Goal: Transaction & Acquisition: Purchase product/service

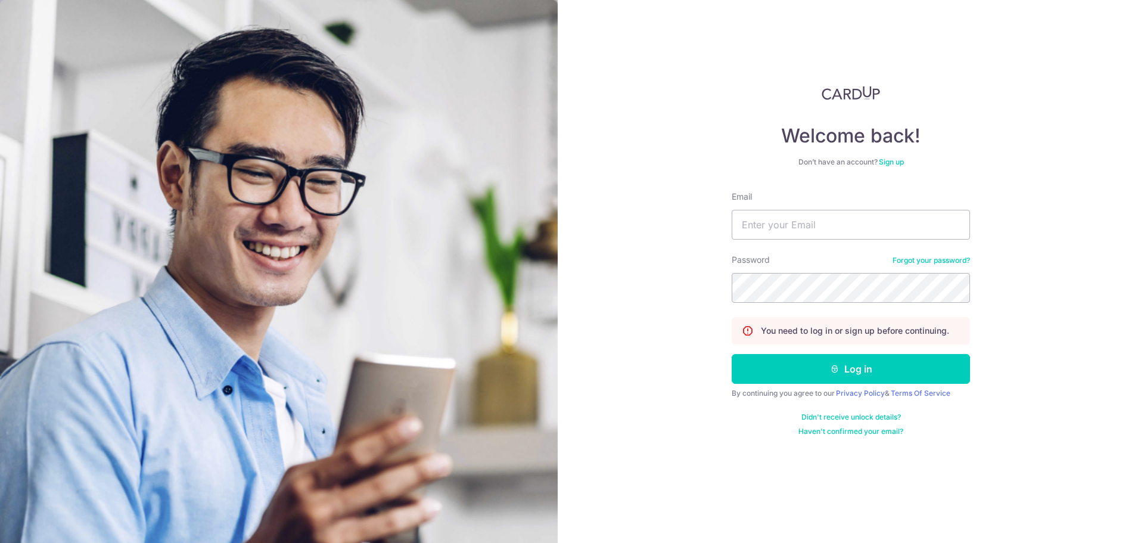
type input "yanglx86@gmail.com"
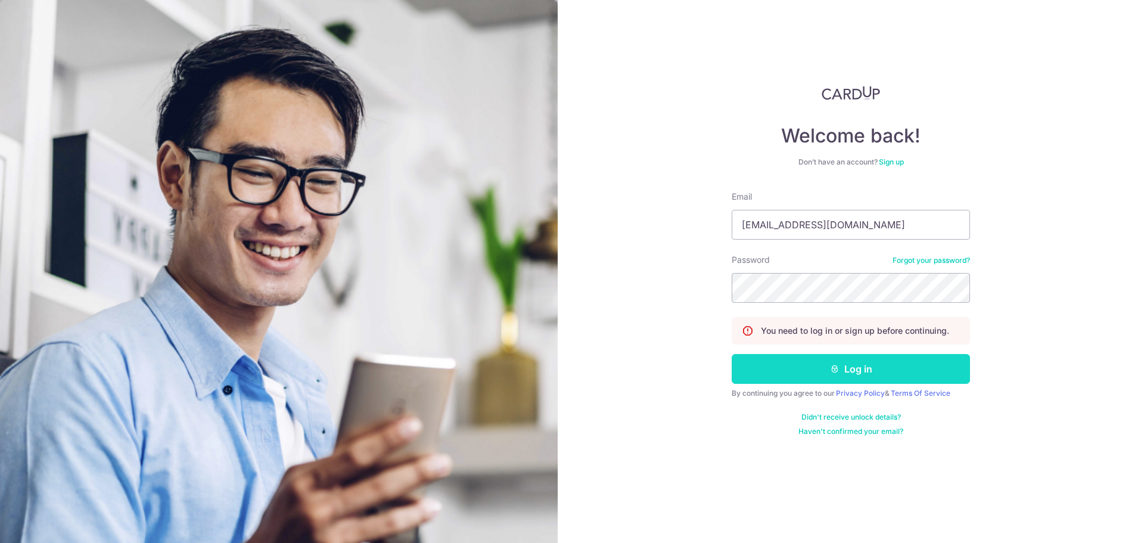
click at [843, 375] on button "Log in" at bounding box center [850, 369] width 238 height 30
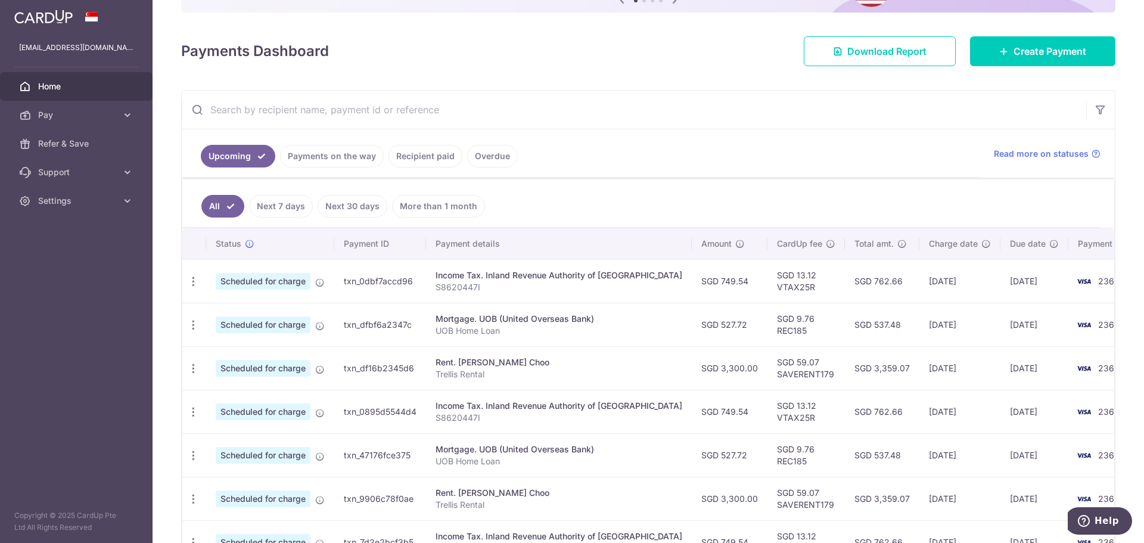
scroll to position [119, 0]
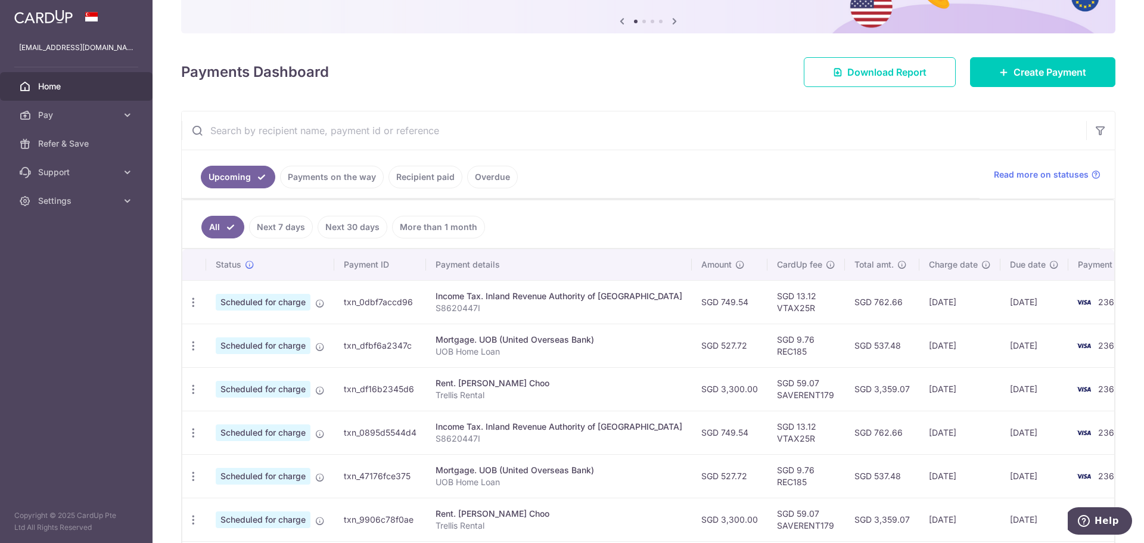
click at [426, 173] on link "Recipient paid" at bounding box center [425, 177] width 74 height 23
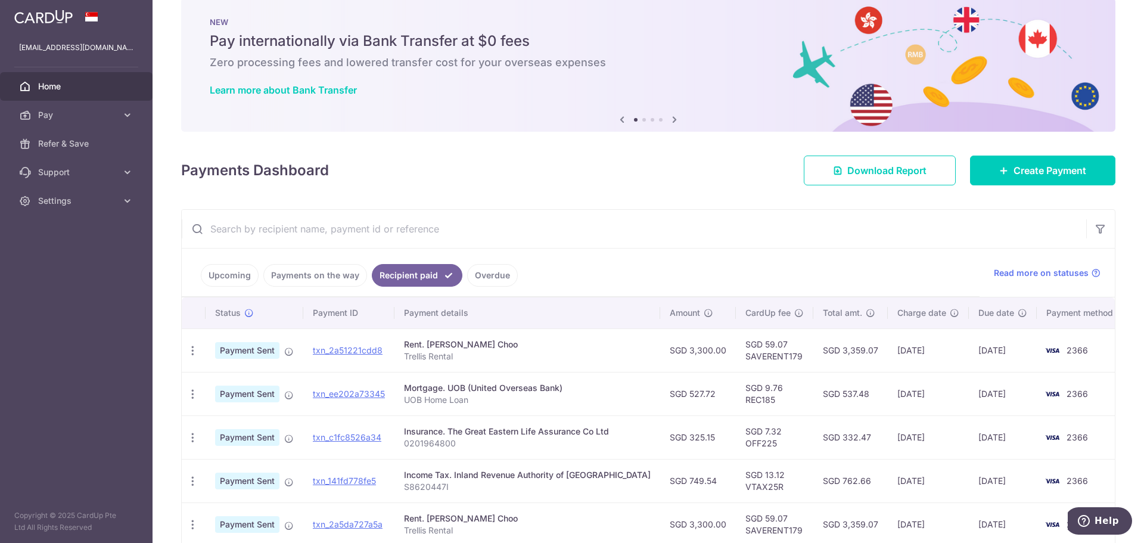
scroll to position [0, 0]
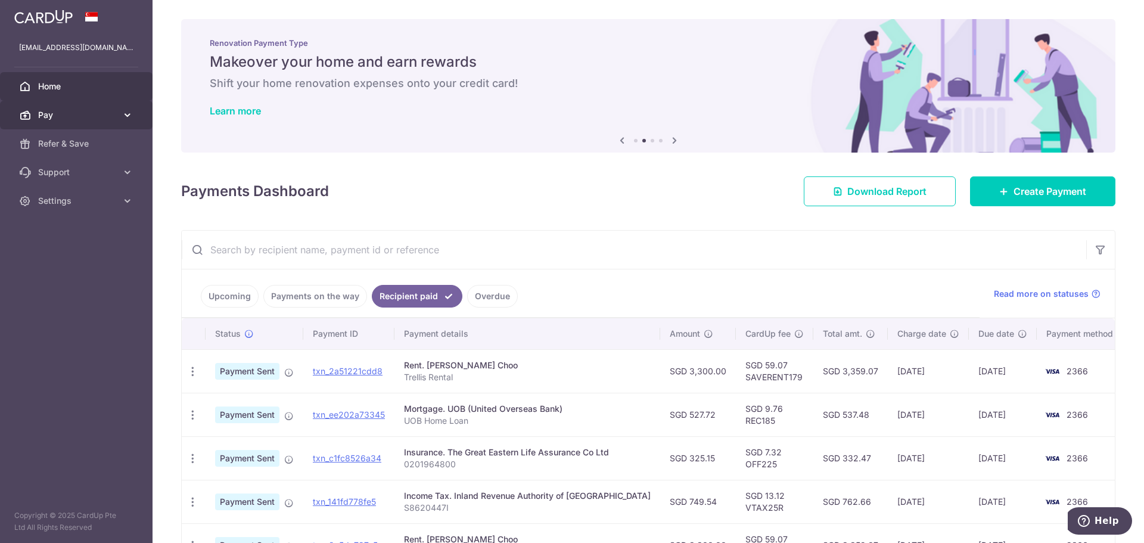
click at [132, 116] on icon at bounding box center [128, 115] width 12 height 12
click at [670, 142] on icon at bounding box center [674, 140] width 14 height 15
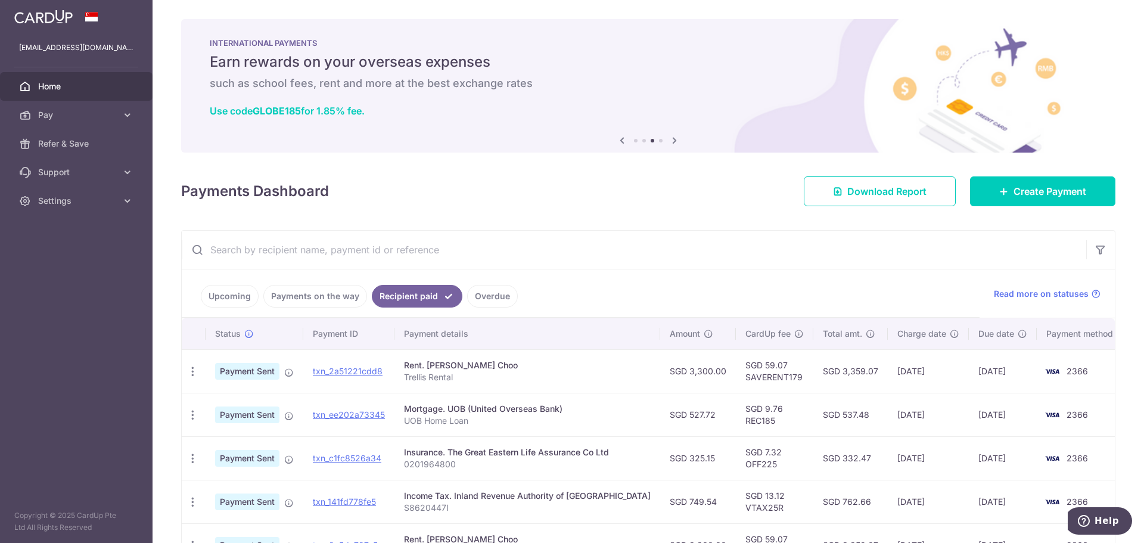
click at [670, 142] on icon at bounding box center [674, 140] width 14 height 15
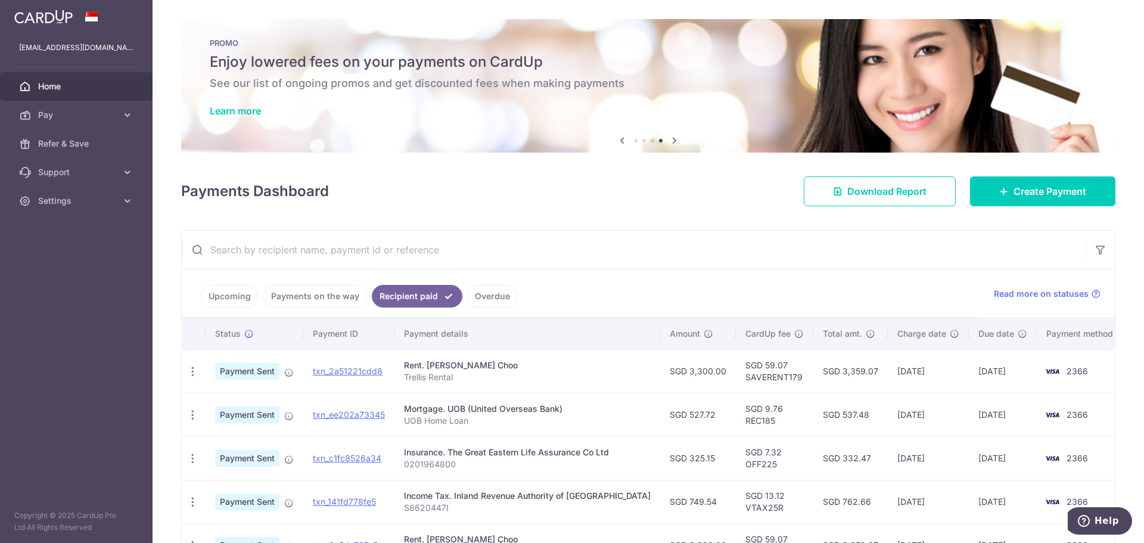
click at [670, 142] on icon at bounding box center [674, 140] width 14 height 15
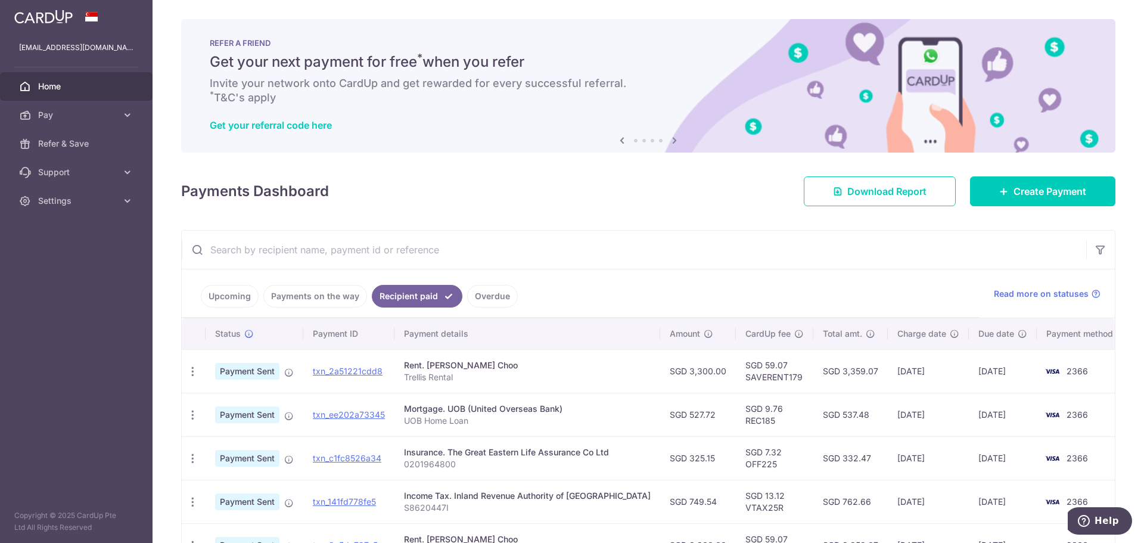
click at [669, 142] on icon at bounding box center [674, 140] width 14 height 15
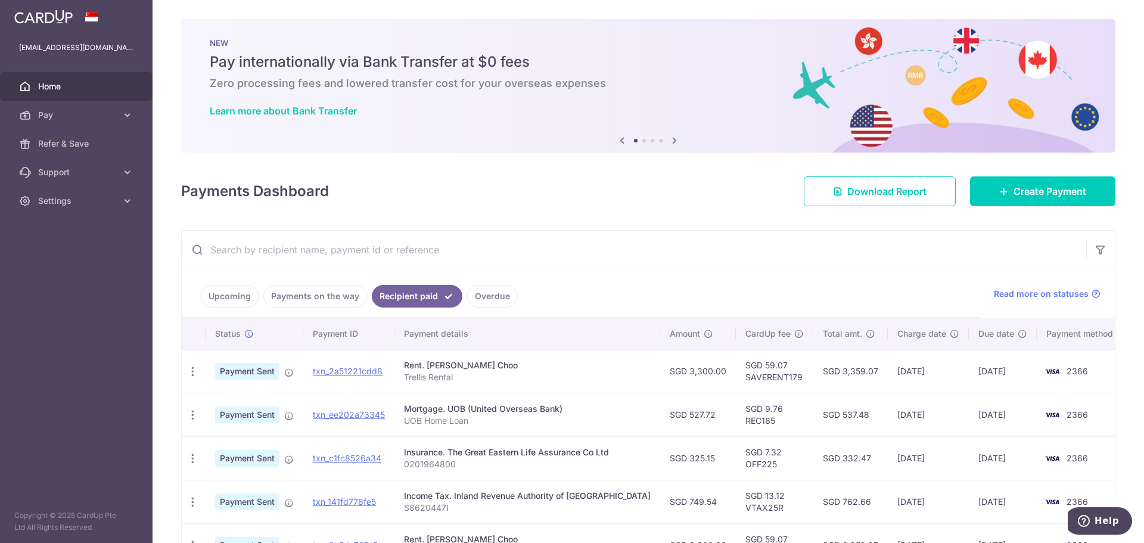
click at [669, 142] on icon at bounding box center [674, 140] width 14 height 15
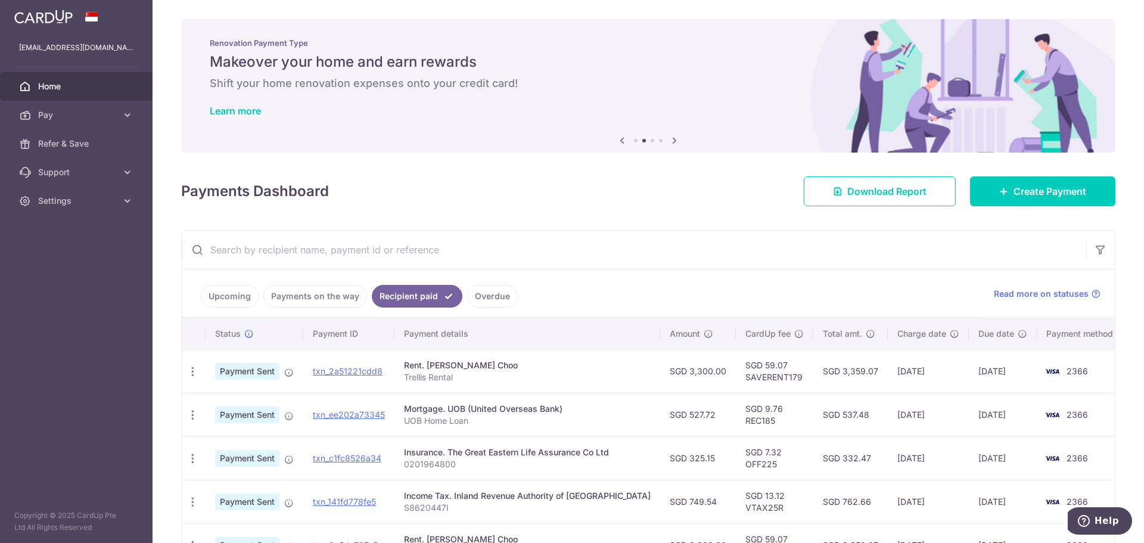
click at [669, 142] on icon at bounding box center [674, 140] width 14 height 15
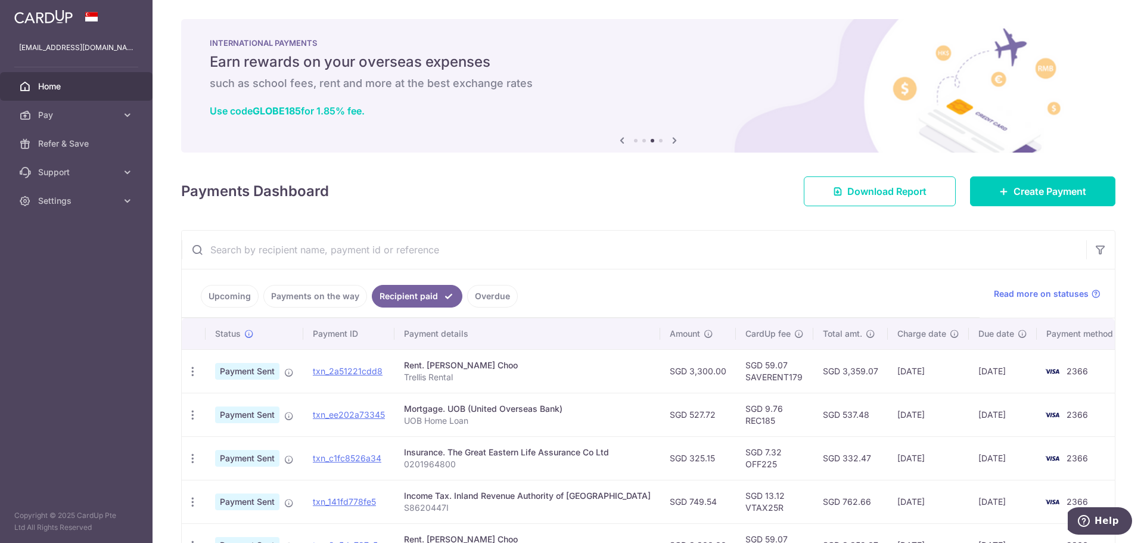
click at [669, 142] on icon at bounding box center [674, 140] width 14 height 15
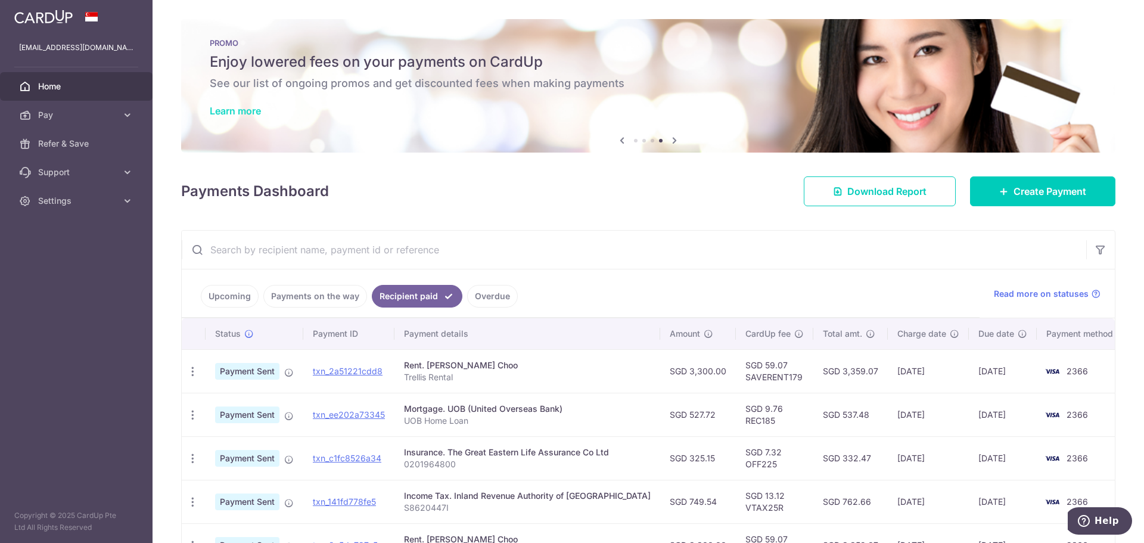
click at [258, 113] on link "Learn more" at bounding box center [235, 111] width 51 height 12
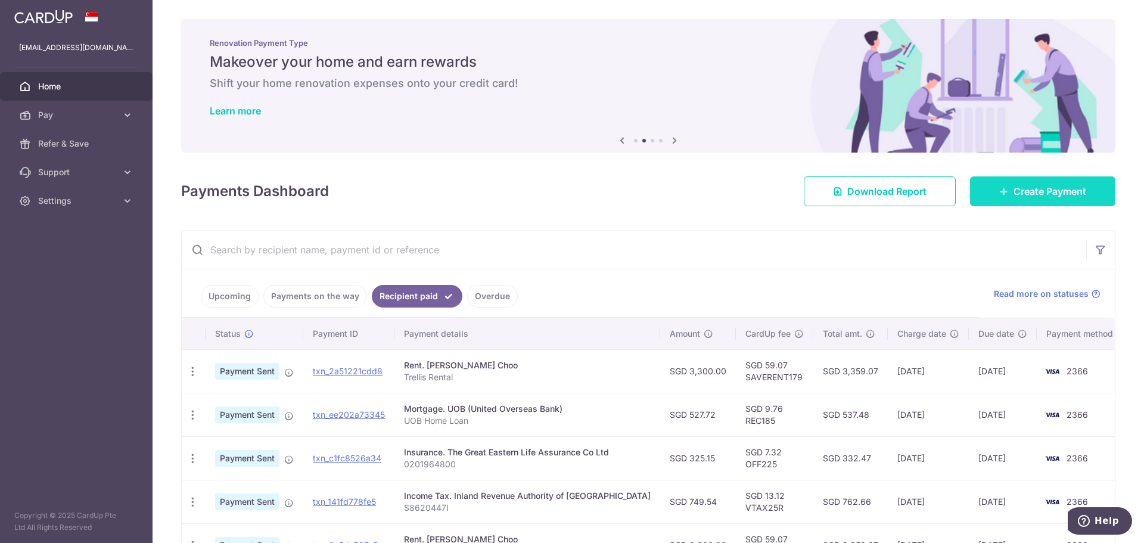
click at [989, 191] on link "Create Payment" at bounding box center [1042, 191] width 145 height 30
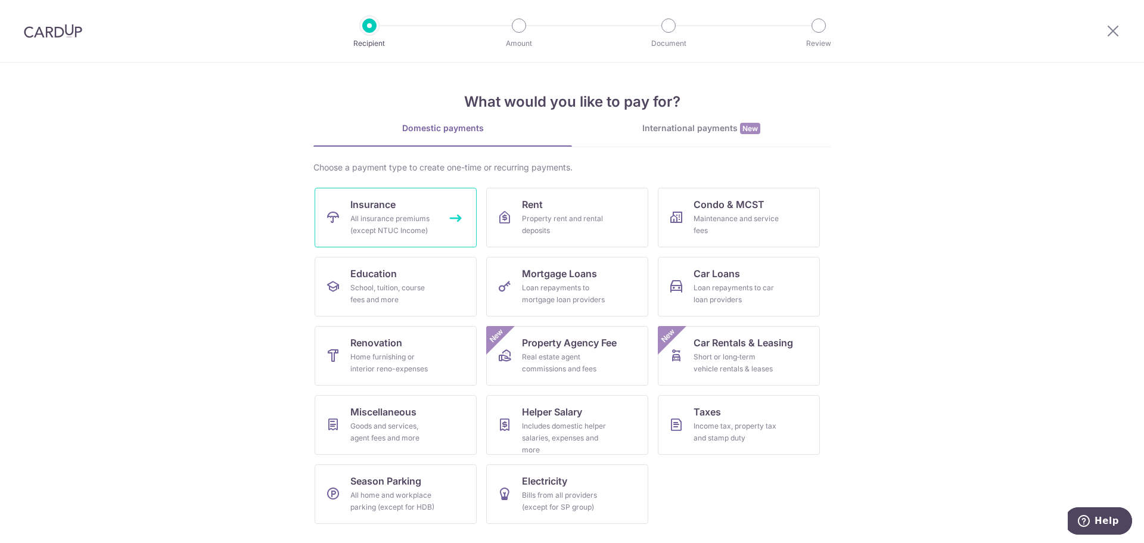
click at [373, 215] on div "All insurance premiums (except NTUC Income)" at bounding box center [393, 225] width 86 height 24
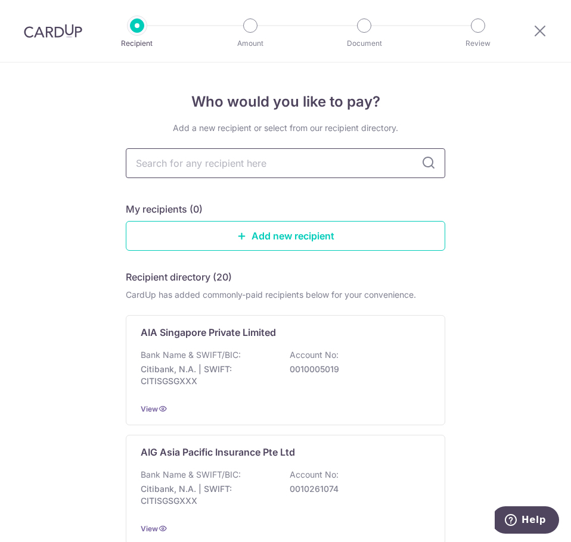
click at [225, 163] on input "text" at bounding box center [285, 163] width 319 height 30
type input "gener"
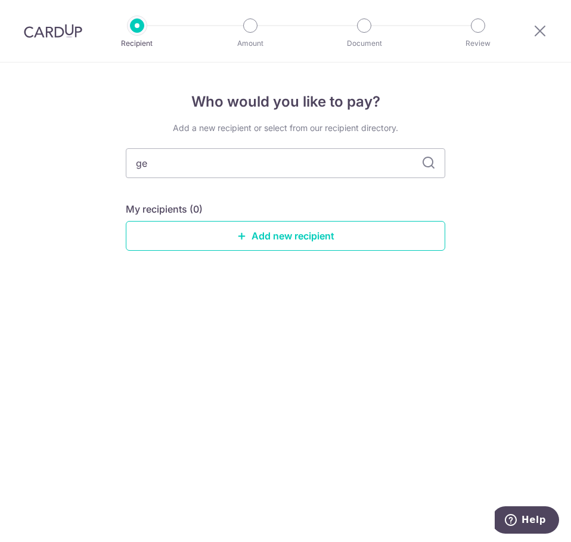
type input "g"
type input "ge"
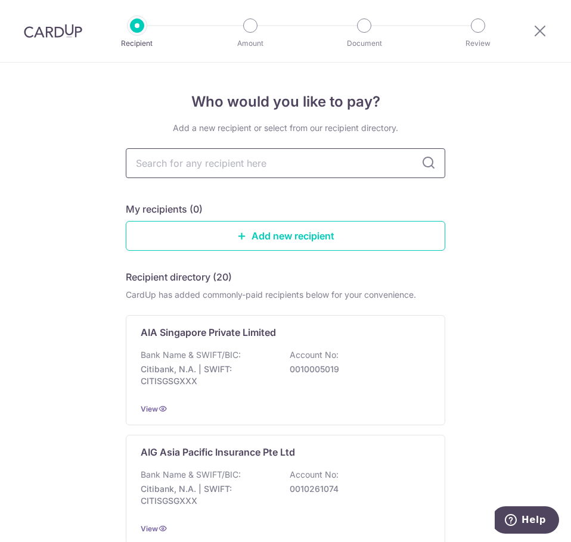
click at [225, 163] on input "text" at bounding box center [285, 163] width 319 height 30
type input "general"
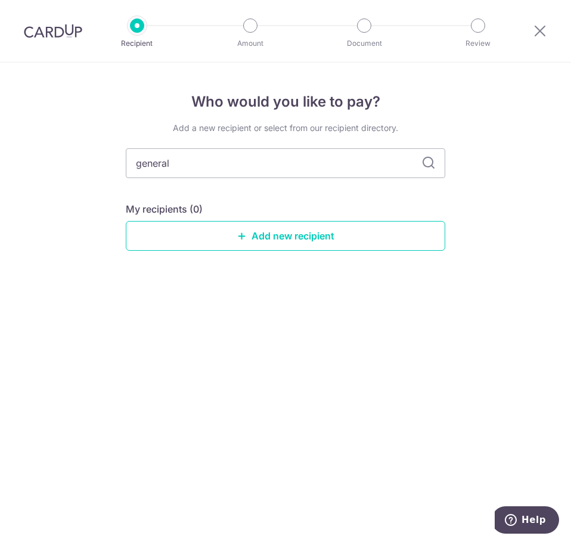
drag, startPoint x: 225, startPoint y: 163, endPoint x: 54, endPoint y: 171, distance: 170.5
click at [54, 171] on div "Who would you like to pay? Add a new recipient or select from our recipient dir…" at bounding box center [285, 302] width 571 height 479
type input "great"
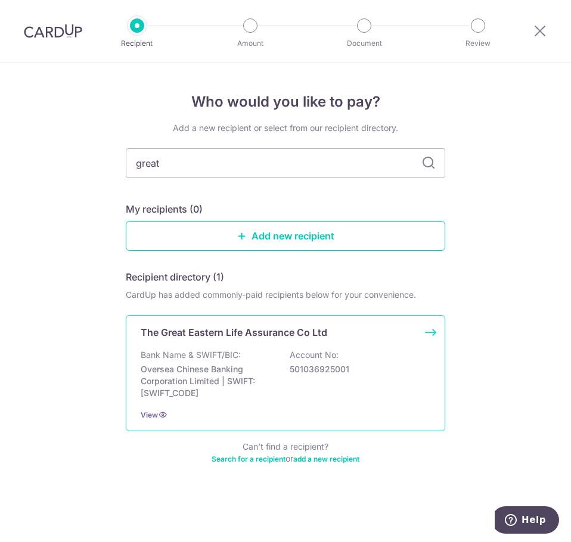
click at [270, 333] on p "The Great Eastern Life Assurance Co Ltd" at bounding box center [234, 332] width 186 height 14
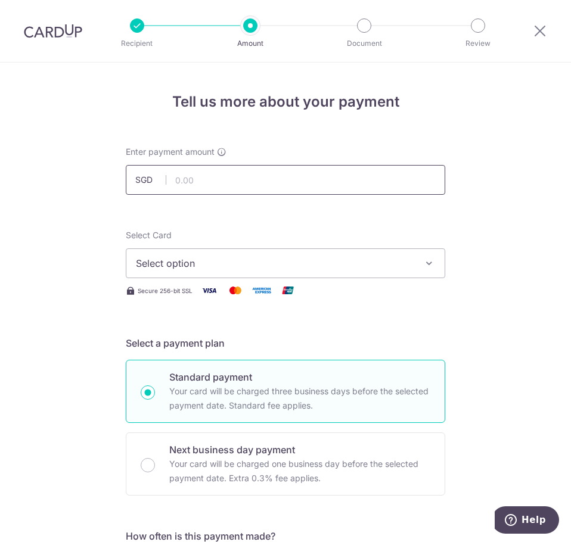
drag, startPoint x: 0, startPoint y: 0, endPoint x: 232, endPoint y: 183, distance: 295.6
click at [232, 183] on input "text" at bounding box center [285, 180] width 319 height 30
type input "341.43"
click at [232, 183] on input "341.43" at bounding box center [285, 180] width 319 height 30
click at [320, 269] on span "Select option" at bounding box center [275, 263] width 278 height 14
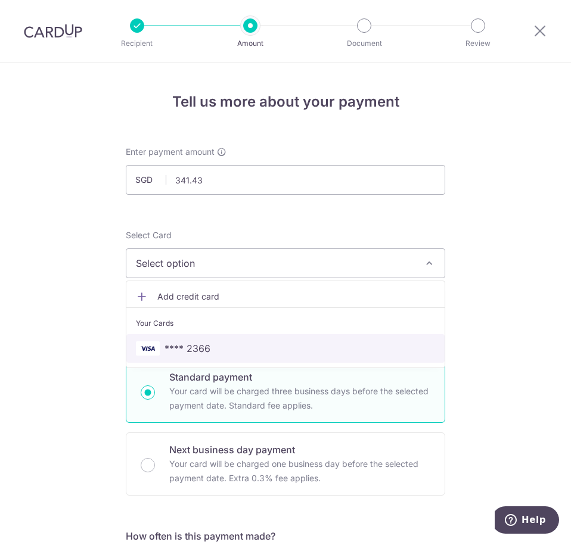
click at [307, 342] on span "**** 2366" at bounding box center [285, 348] width 299 height 14
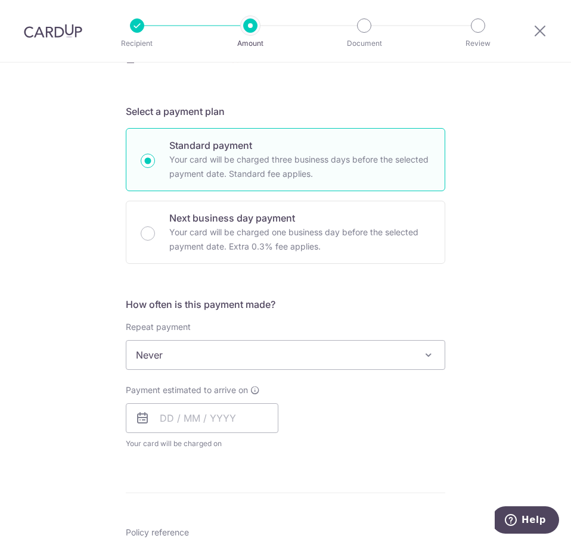
scroll to position [238, 0]
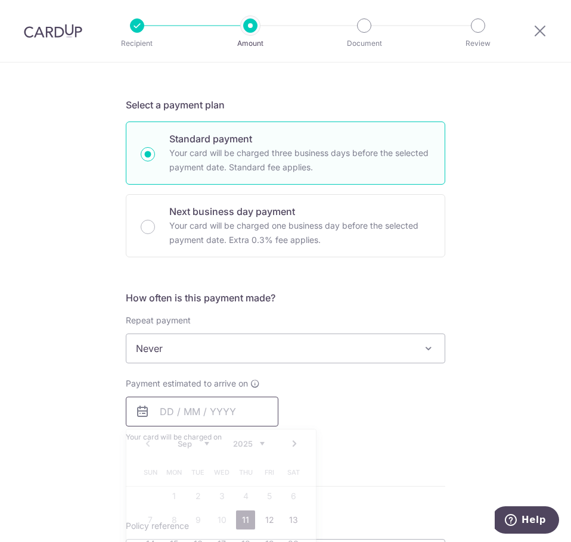
click at [216, 412] on input "text" at bounding box center [202, 412] width 152 height 30
click at [374, 425] on div "Payment estimated to arrive on Prev Next Sep Oct Nov Dec 2025 2026 2027 2028 20…" at bounding box center [286, 411] width 334 height 66
click at [182, 416] on input "text" at bounding box center [202, 412] width 152 height 30
click at [289, 446] on link "Next" at bounding box center [294, 444] width 14 height 14
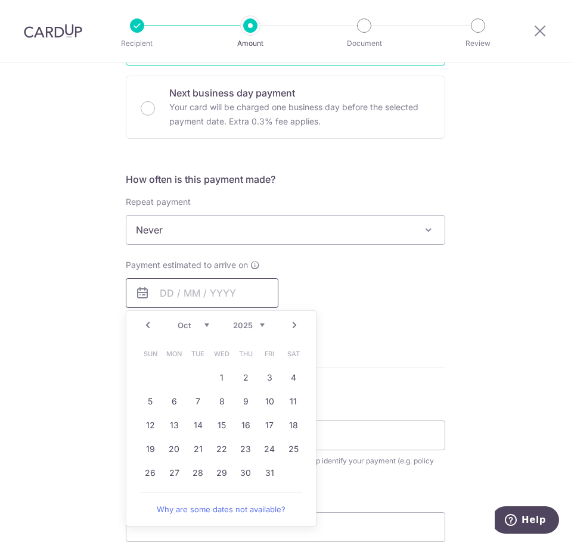
scroll to position [357, 0]
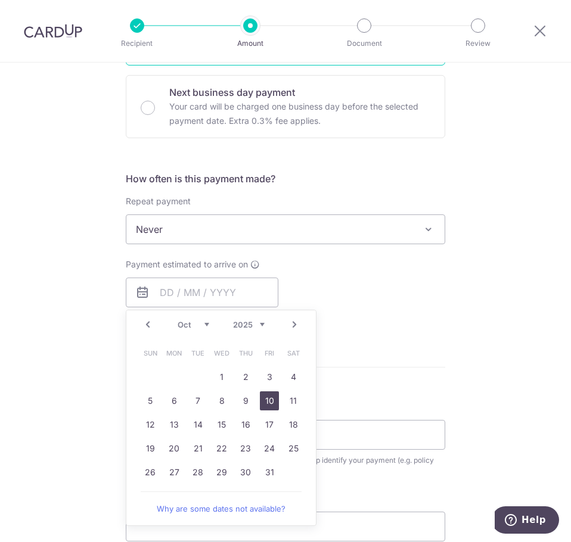
click at [269, 401] on link "10" at bounding box center [269, 400] width 19 height 19
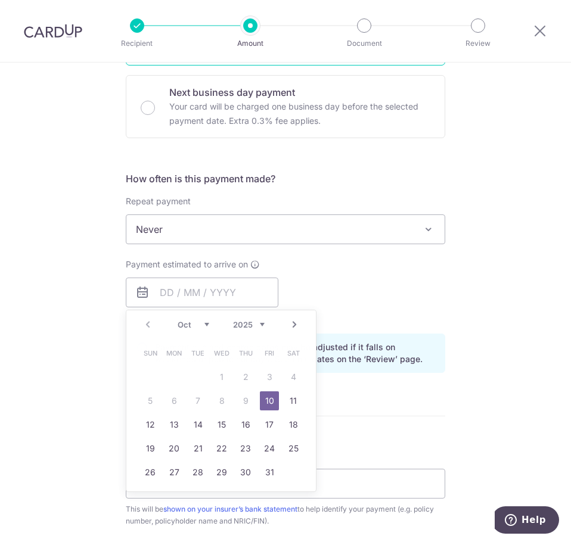
type input "10/10/2025"
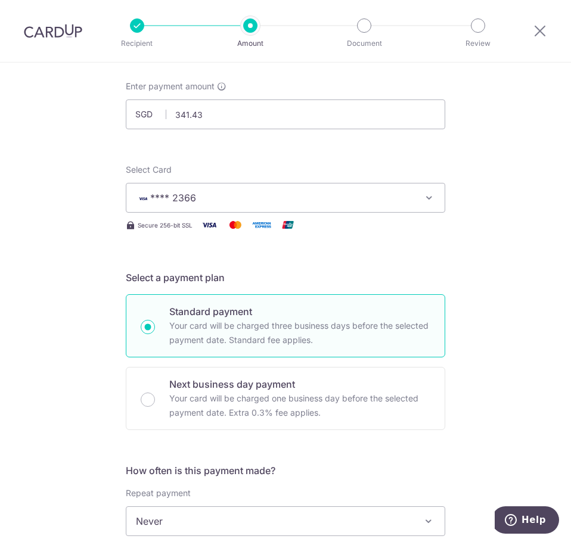
scroll to position [0, 0]
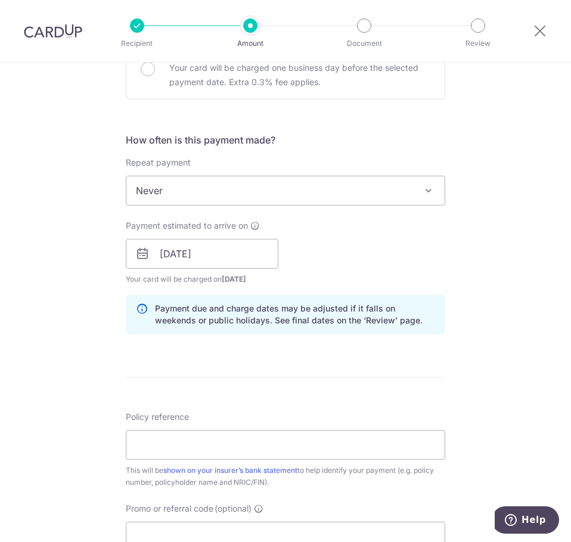
scroll to position [417, 0]
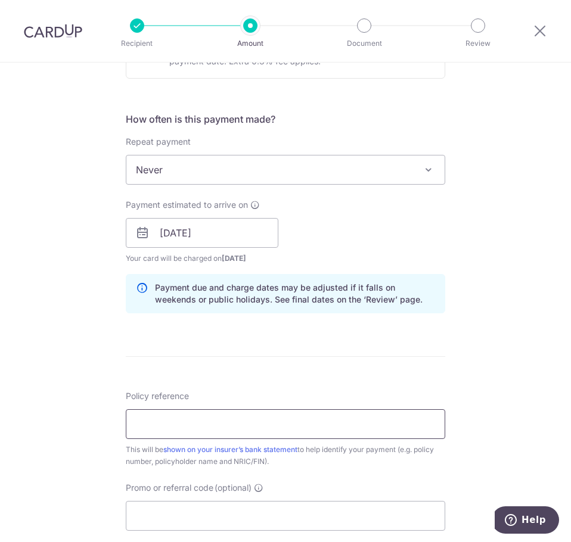
click at [323, 433] on input "Policy reference" at bounding box center [285, 424] width 319 height 30
click at [304, 513] on input "Promo or referral code (optional)" at bounding box center [285, 516] width 319 height 30
paste input "OFF225"
type input "OFF225"
click at [283, 423] on input "Policy reference" at bounding box center [285, 424] width 319 height 30
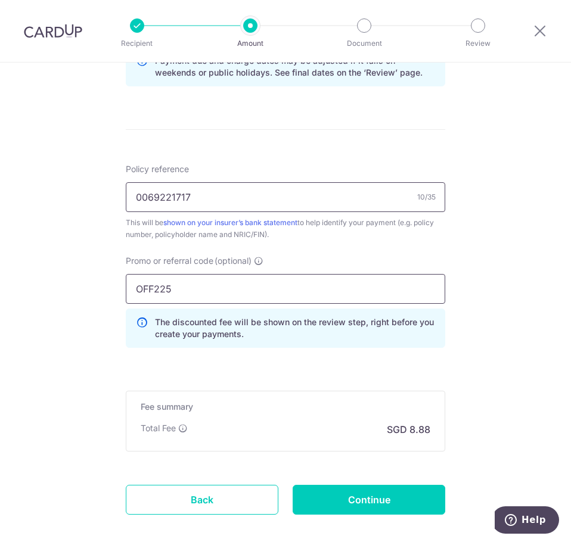
scroll to position [706, 0]
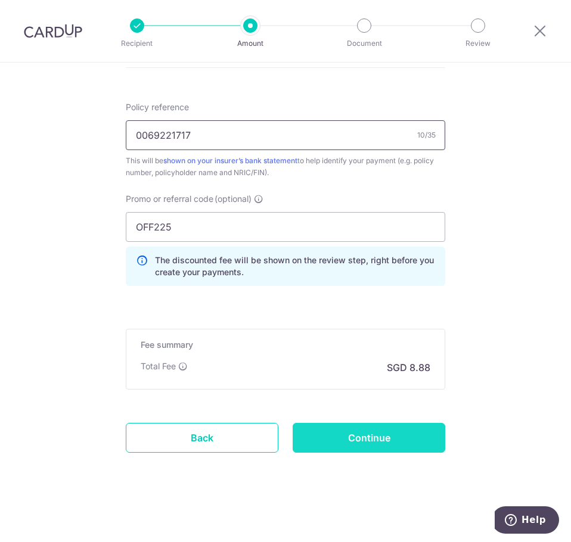
type input "0069221717"
click at [398, 436] on input "Continue" at bounding box center [368, 438] width 152 height 30
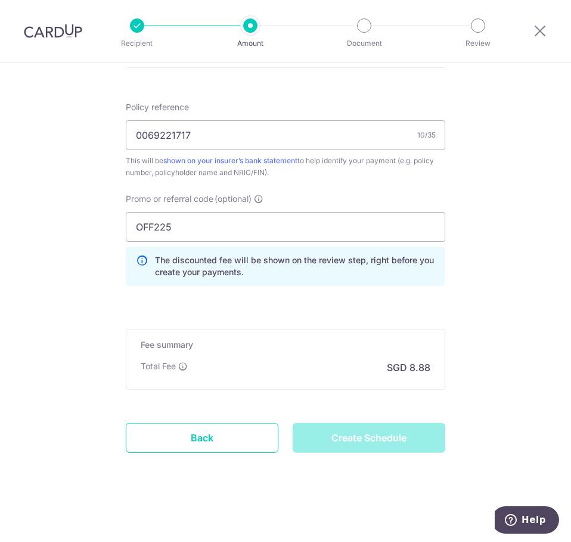
type input "Create Schedule"
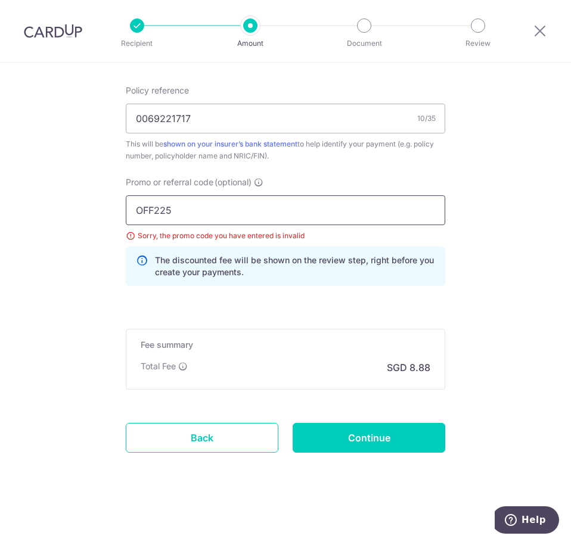
drag, startPoint x: 219, startPoint y: 211, endPoint x: 90, endPoint y: 203, distance: 128.9
click at [176, 213] on input "OFF225" at bounding box center [285, 210] width 319 height 30
click at [136, 210] on input "OFF225" at bounding box center [285, 210] width 319 height 30
type input "OFF225"
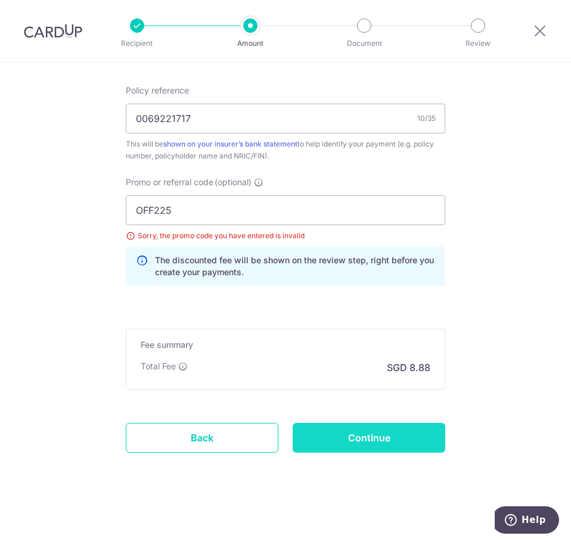
click at [359, 433] on input "Continue" at bounding box center [368, 438] width 152 height 30
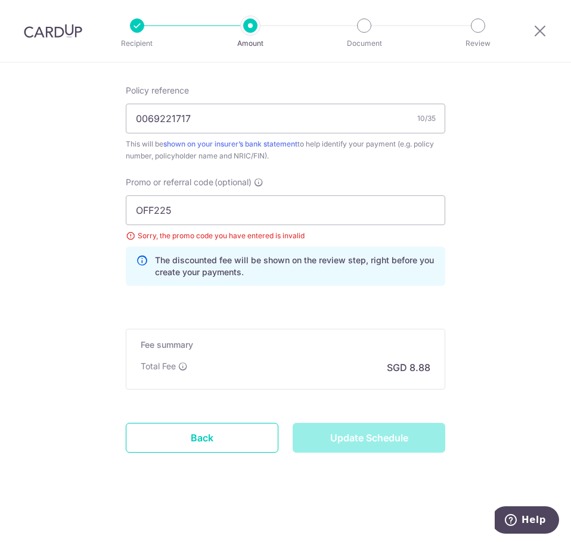
type input "Update Schedule"
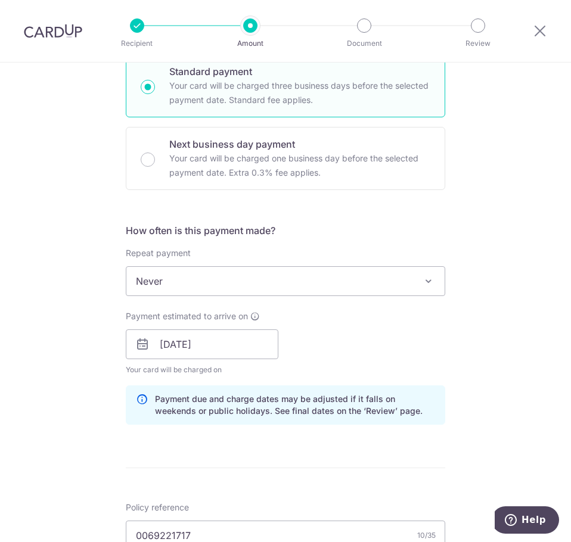
scroll to position [67, 0]
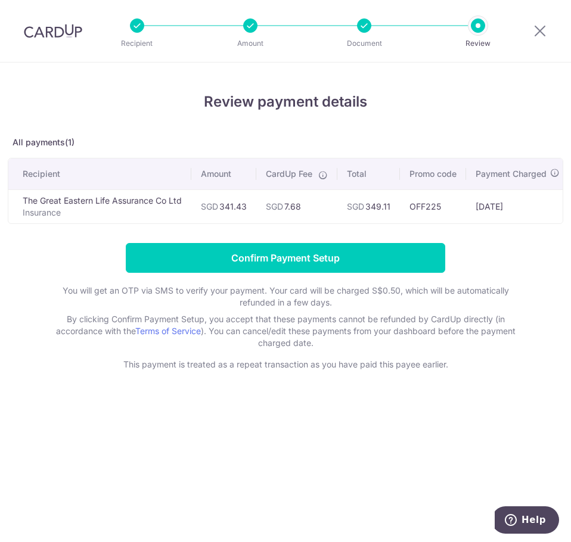
drag, startPoint x: 421, startPoint y: 223, endPoint x: 500, endPoint y: 219, distance: 79.9
click at [500, 219] on tr "The Great Eastern Life Assurance Co Ltd Insurance SGD 341.43 SGD 7.68 SGD 349.1…" at bounding box center [363, 206] width 711 height 34
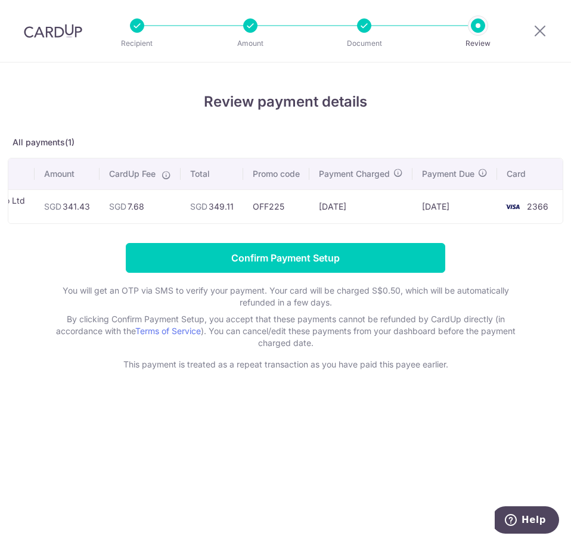
scroll to position [0, 158]
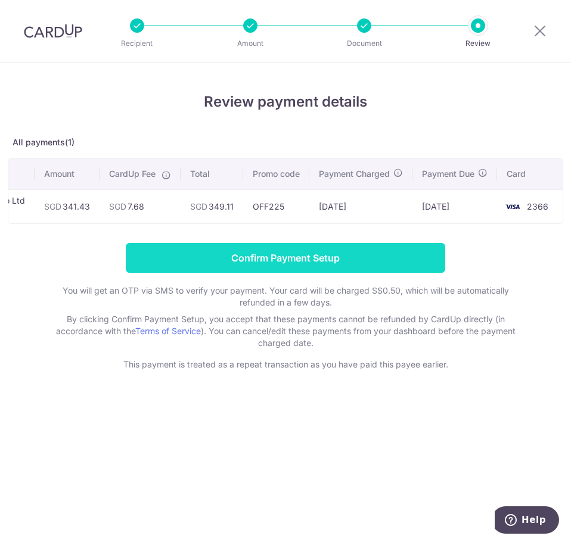
click at [331, 264] on input "Confirm Payment Setup" at bounding box center [285, 258] width 319 height 30
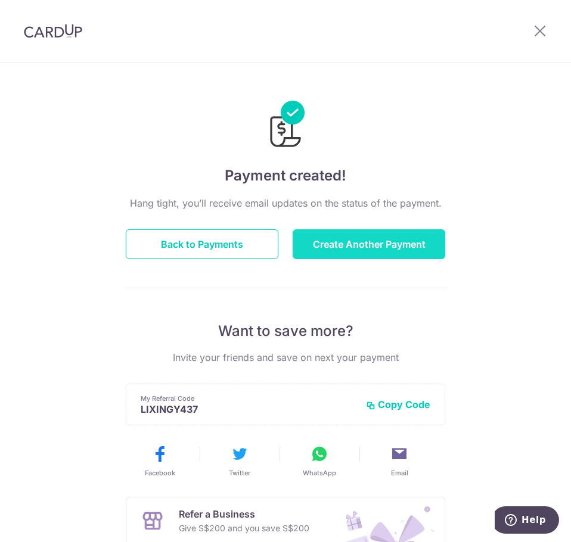
click at [391, 245] on button "Create Another Payment" at bounding box center [368, 244] width 152 height 30
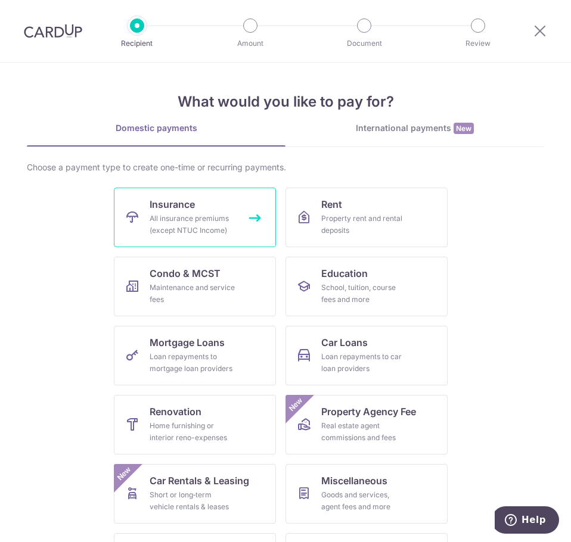
click at [167, 203] on span "Insurance" at bounding box center [172, 204] width 45 height 14
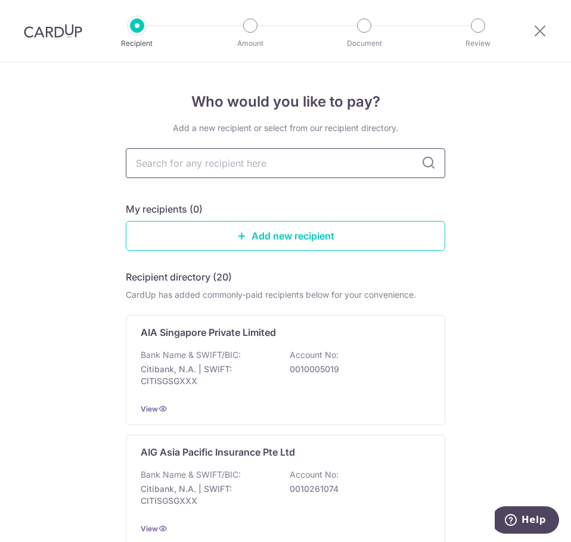
click at [253, 167] on input "text" at bounding box center [285, 163] width 319 height 30
type input "great"
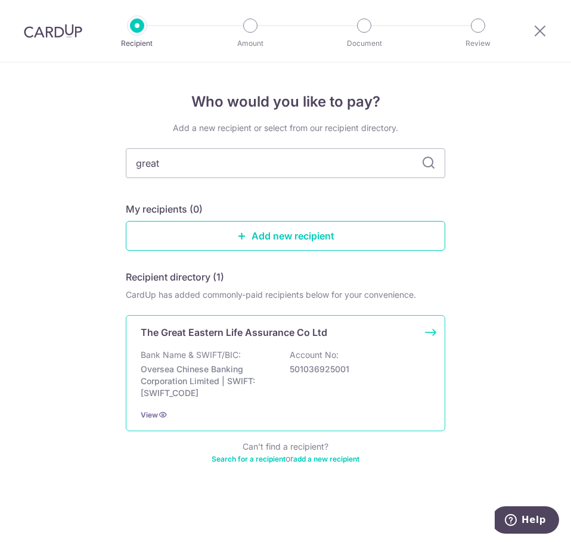
click at [253, 331] on p "The Great Eastern Life Assurance Co Ltd" at bounding box center [234, 332] width 186 height 14
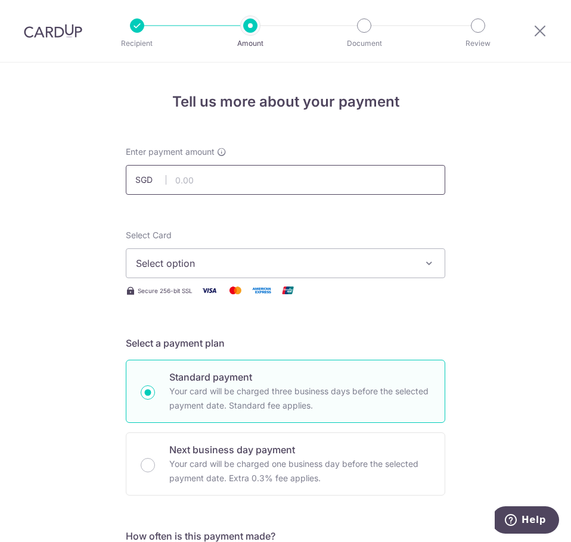
click at [252, 185] on input "text" at bounding box center [285, 180] width 319 height 30
type input "53.22"
click at [328, 233] on div "Select Card Select option Add credit card Your Cards **** 2366" at bounding box center [285, 253] width 319 height 49
click at [306, 261] on span "Select option" at bounding box center [275, 263] width 278 height 14
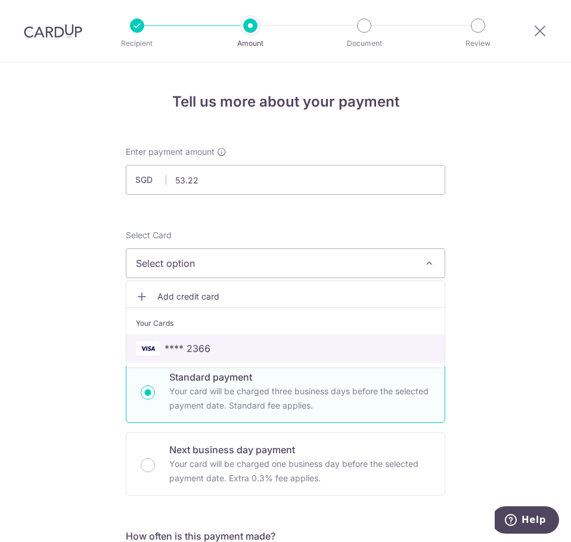
click at [266, 347] on span "**** 2366" at bounding box center [285, 348] width 299 height 14
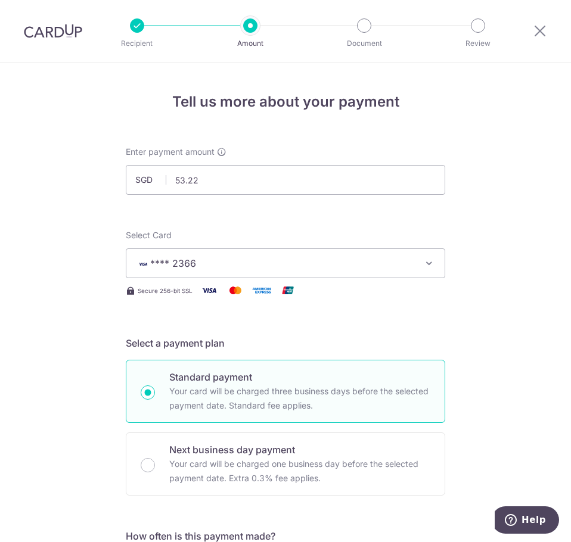
click at [425, 340] on h5 "Select a payment plan" at bounding box center [285, 343] width 319 height 14
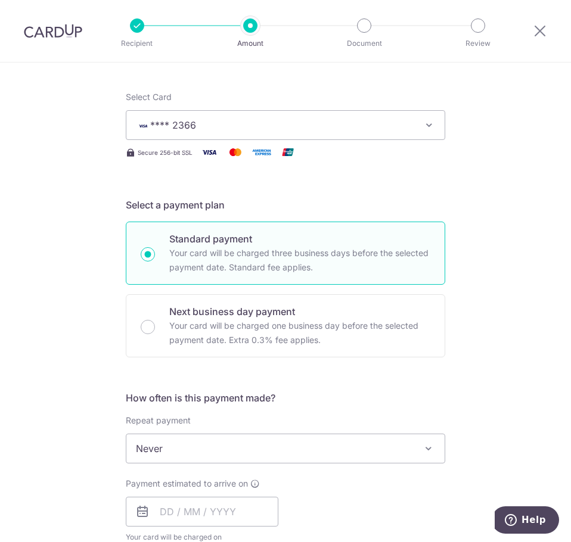
scroll to position [179, 0]
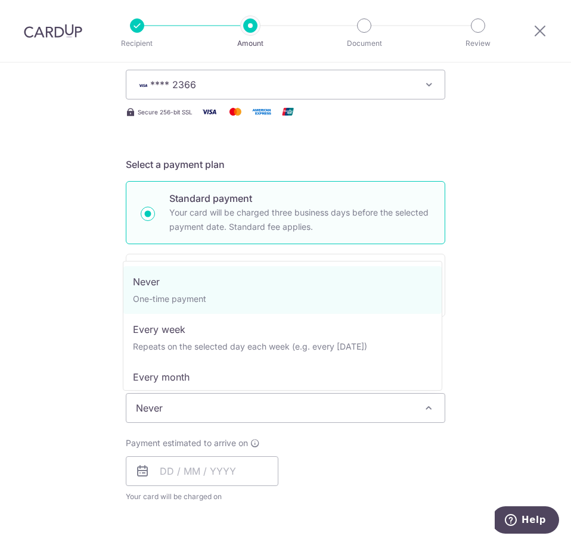
click at [236, 419] on span "Never" at bounding box center [285, 408] width 318 height 29
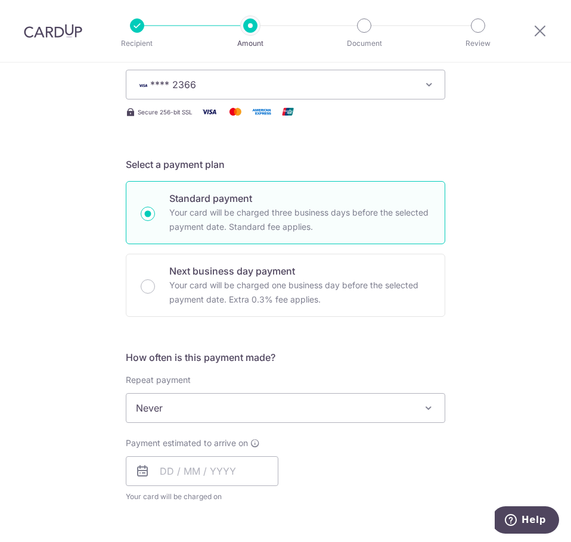
click at [496, 316] on div "Tell us more about your payment Enter payment amount SGD 53.22 53.22 Select Car…" at bounding box center [285, 450] width 571 height 1132
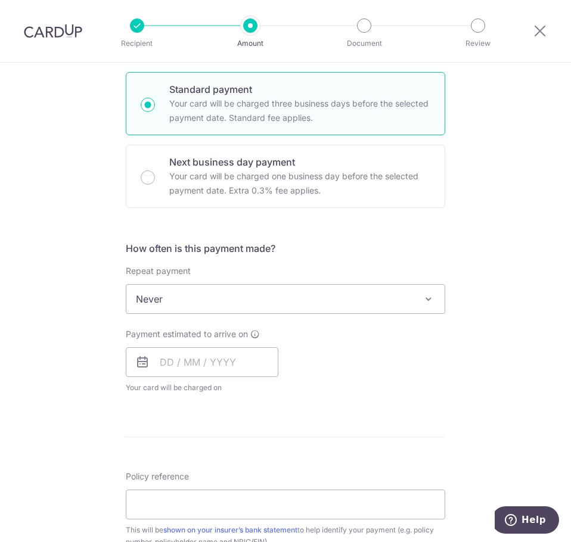
scroll to position [298, 0]
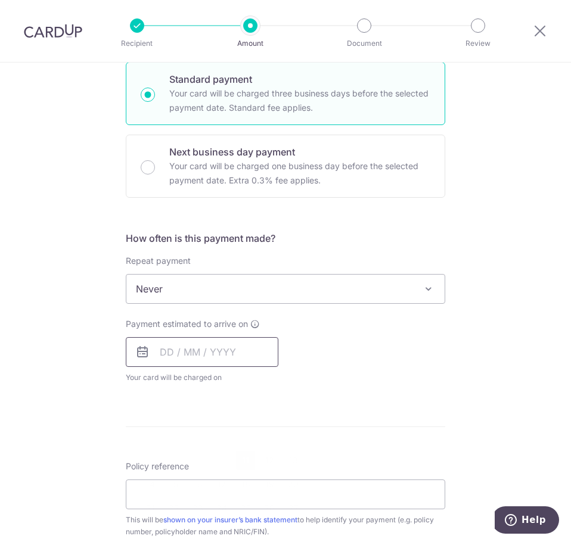
click at [218, 351] on input "text" at bounding box center [202, 352] width 152 height 30
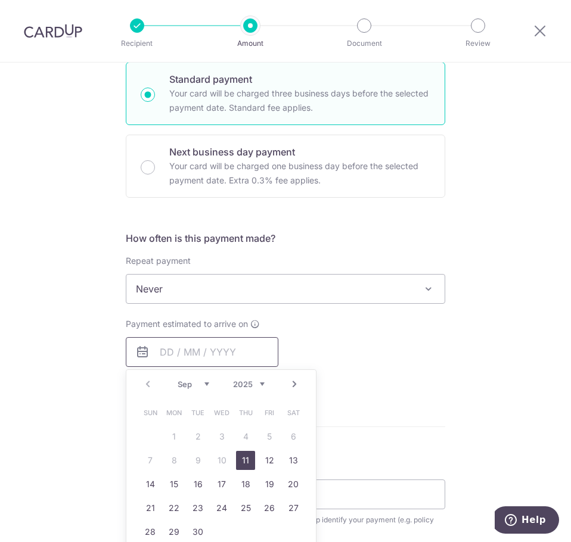
click at [244, 350] on input "text" at bounding box center [202, 352] width 152 height 30
click at [291, 384] on link "Next" at bounding box center [294, 384] width 14 height 14
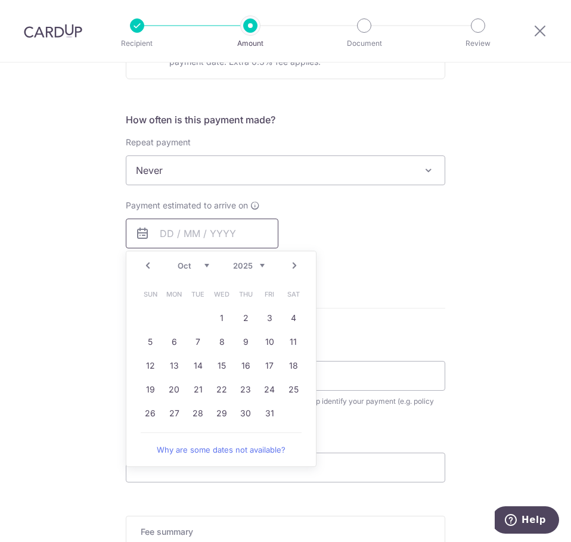
scroll to position [417, 0]
click at [198, 368] on link "14" at bounding box center [197, 365] width 19 height 19
type input "[DATE]"
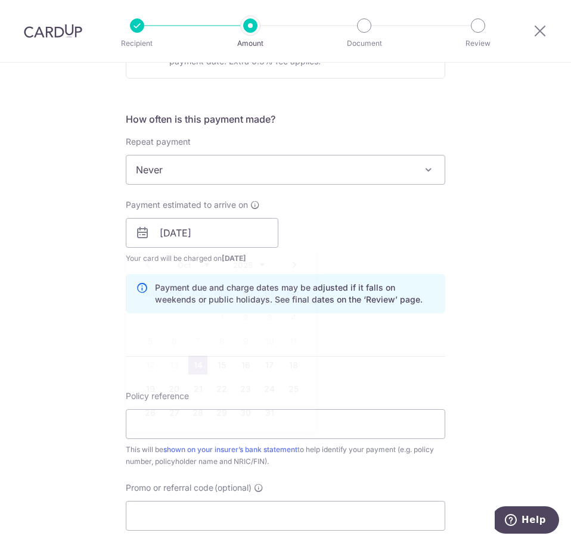
click at [375, 274] on div "Payment due and charge dates may be adjusted if it falls on weekends or public …" at bounding box center [285, 293] width 319 height 39
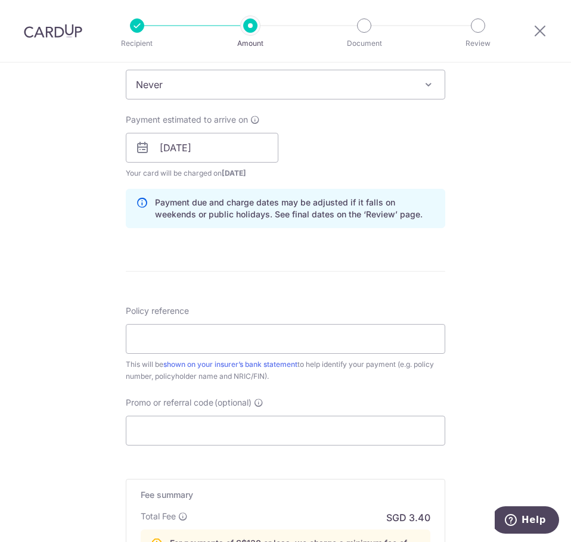
scroll to position [596, 0]
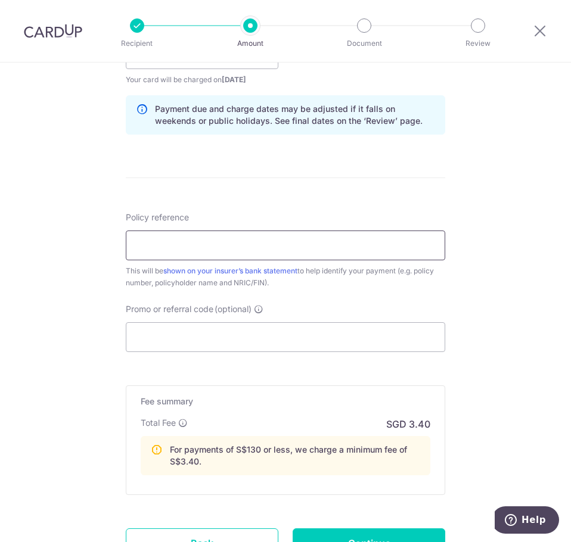
click at [381, 241] on input "Policy reference" at bounding box center [285, 246] width 319 height 30
type input "0068705864"
click at [270, 337] on input "Promo or referral code (optional)" at bounding box center [285, 337] width 319 height 30
paste input "OFF225"
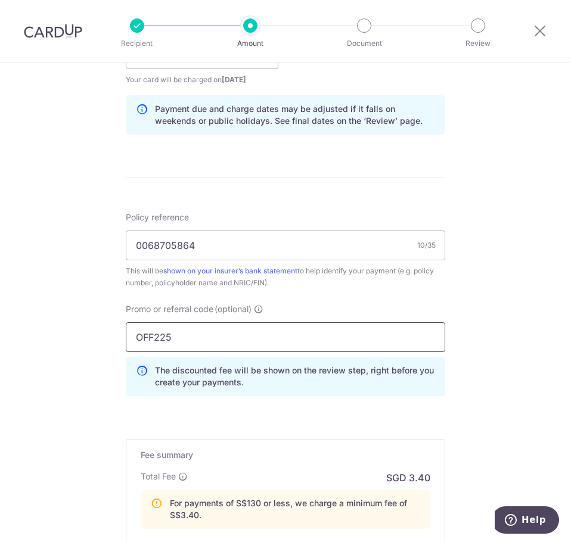
click at [137, 338] on input "OFF225" at bounding box center [285, 337] width 319 height 30
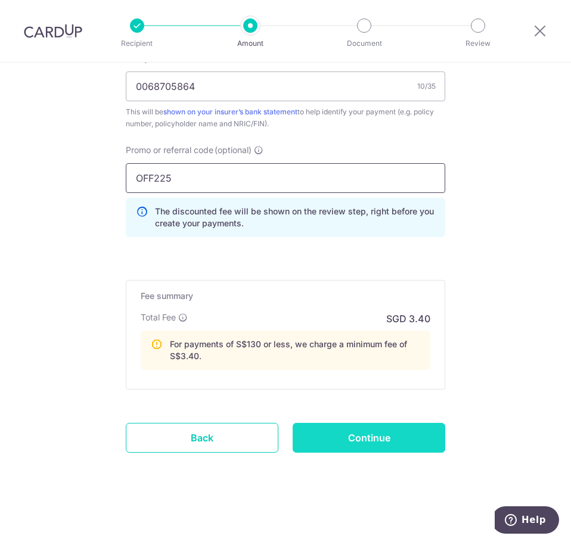
type input "OFF225"
click at [353, 437] on input "Continue" at bounding box center [368, 438] width 152 height 30
type input "Create Schedule"
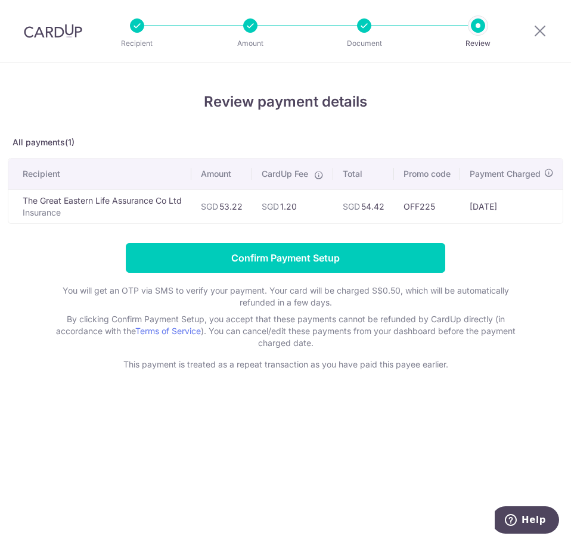
scroll to position [0, 158]
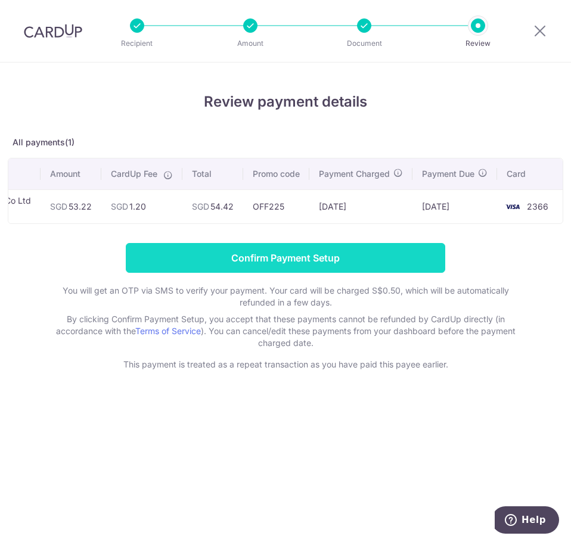
click at [301, 263] on input "Confirm Payment Setup" at bounding box center [285, 258] width 319 height 30
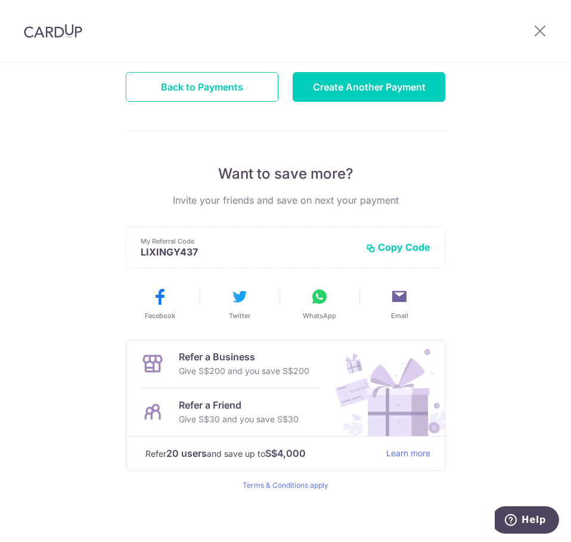
scroll to position [161, 0]
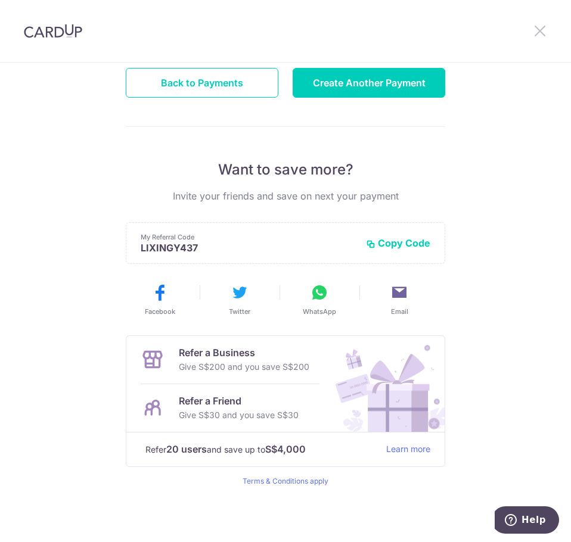
click at [539, 32] on icon at bounding box center [539, 30] width 14 height 15
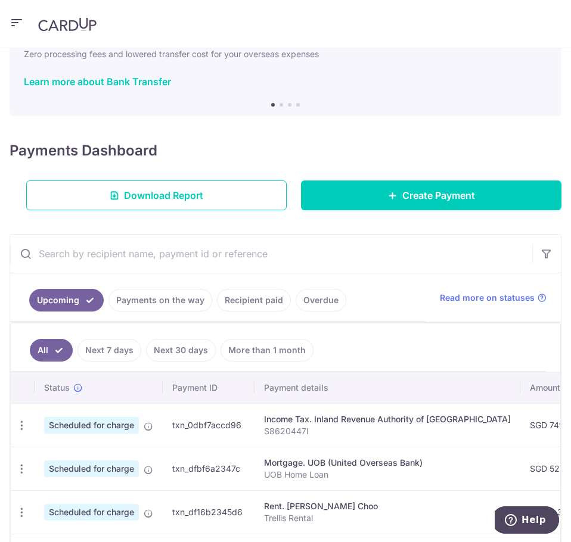
scroll to position [179, 0]
